Goal: Navigation & Orientation: Find specific page/section

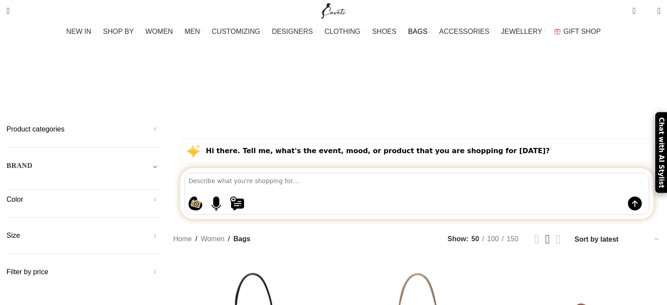
click at [336, 29] on span "CLOTHING" at bounding box center [342, 31] width 36 height 8
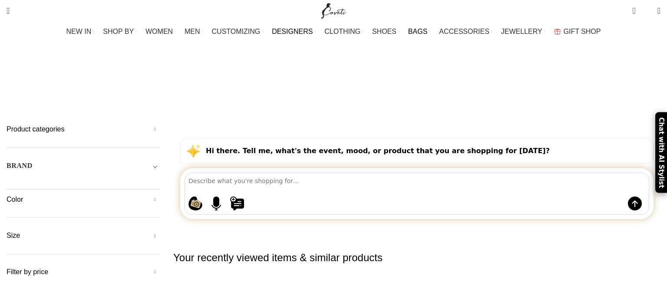
click at [296, 34] on span "DESIGNERS" at bounding box center [292, 31] width 41 height 8
click at [244, 34] on span "CUSTOMIZING" at bounding box center [236, 31] width 49 height 8
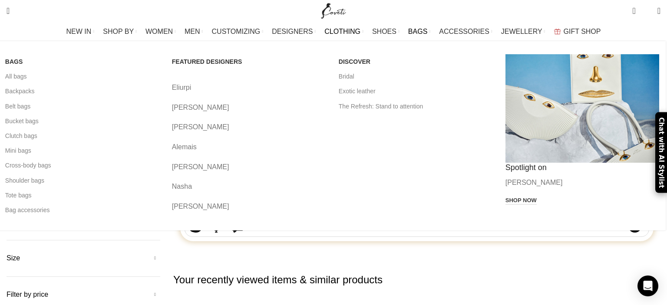
click at [410, 25] on link "BAGS" at bounding box center [419, 31] width 22 height 17
